Goal: Information Seeking & Learning: Learn about a topic

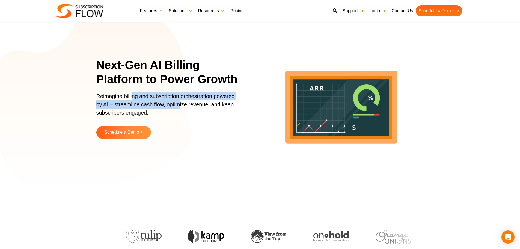
drag, startPoint x: 133, startPoint y: 95, endPoint x: 180, endPoint y: 103, distance: 47.9
click at [180, 103] on p "Reimagine billing and subscription orchestration powered by AI – streamline cas…" at bounding box center [167, 107] width 142 height 30
click at [157, 10] on link "Features" at bounding box center [151, 10] width 29 height 11
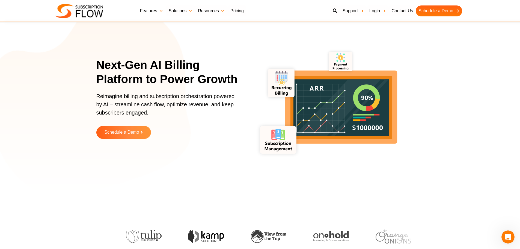
click at [191, 145] on div "Request a free Trial Schedule a Demo" at bounding box center [170, 136] width 149 height 21
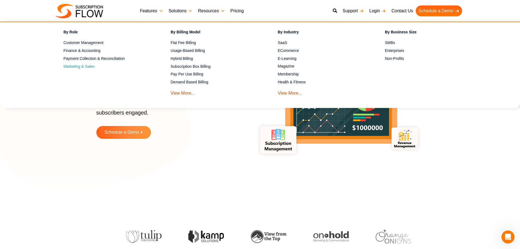
click at [77, 67] on span "Marketing & Sales" at bounding box center [79, 67] width 31 height 6
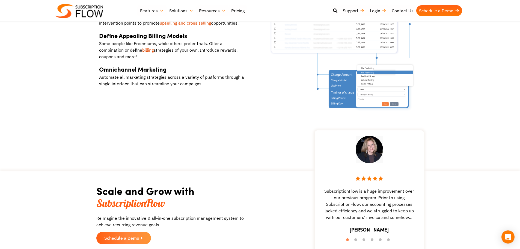
scroll to position [765, 0]
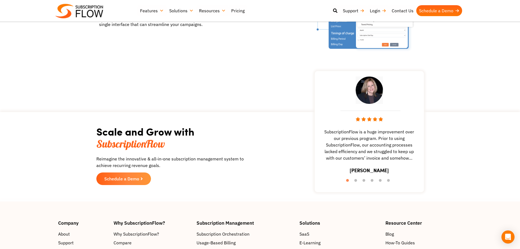
click at [78, 8] on img at bounding box center [79, 11] width 48 height 14
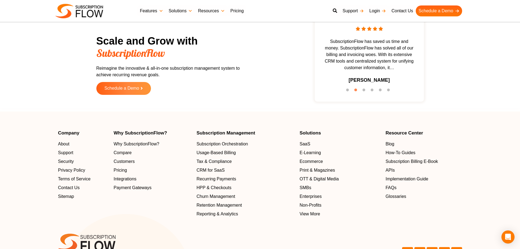
scroll to position [1748, 0]
